Goal: Task Accomplishment & Management: Manage account settings

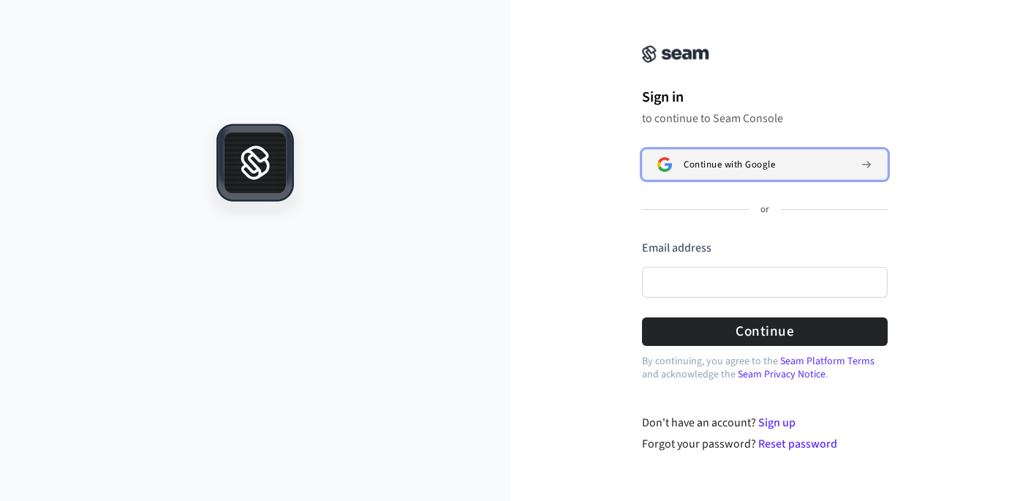
click at [698, 164] on span "Continue with Google" at bounding box center [729, 165] width 91 height 12
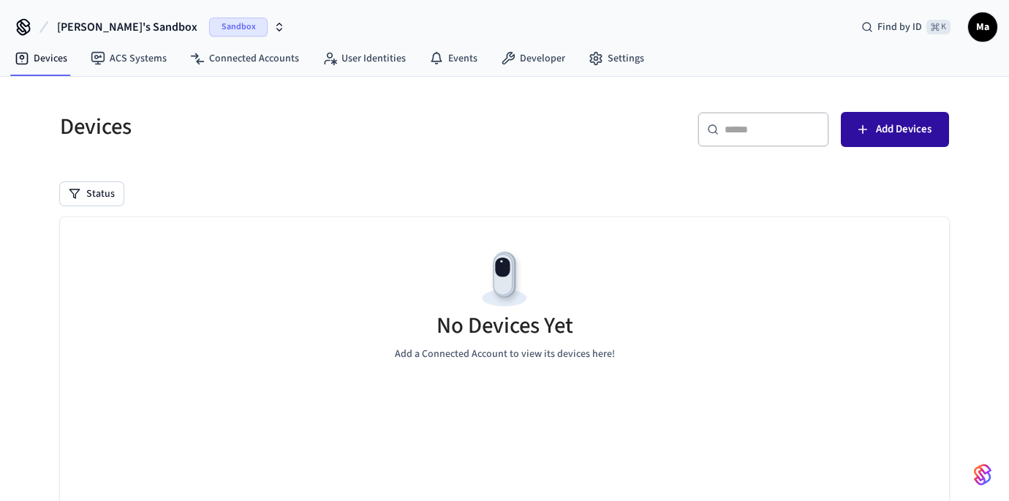
click at [859, 128] on icon "button" at bounding box center [863, 129] width 15 height 15
